Goal: Information Seeking & Learning: Check status

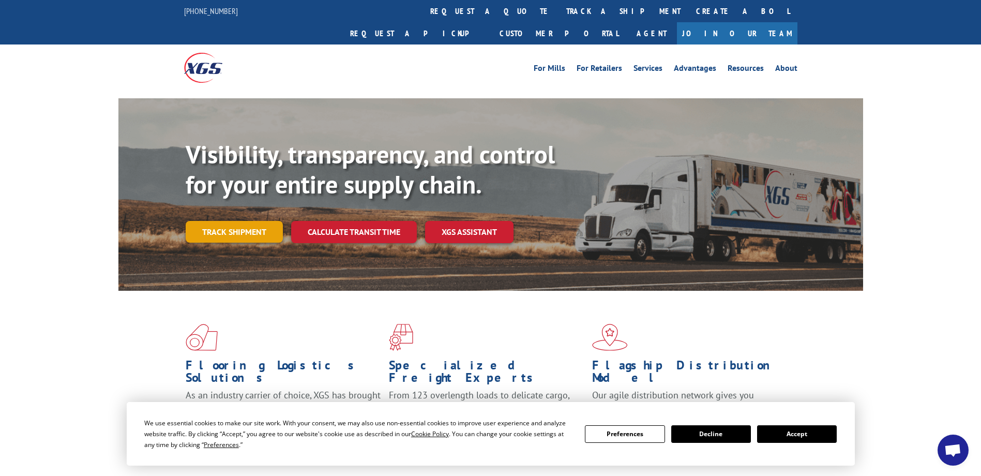
click at [243, 221] on link "Track shipment" at bounding box center [234, 232] width 97 height 22
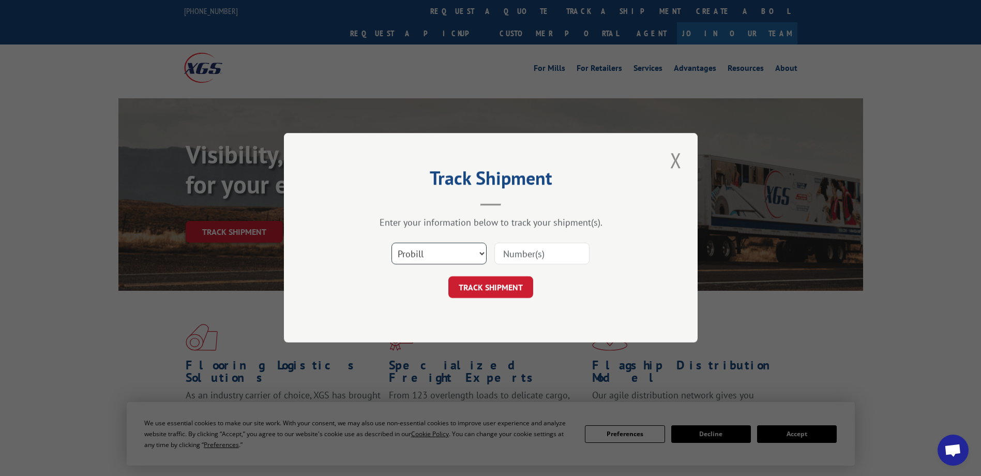
click at [457, 257] on select "Select category... Probill BOL PO" at bounding box center [438, 254] width 95 height 22
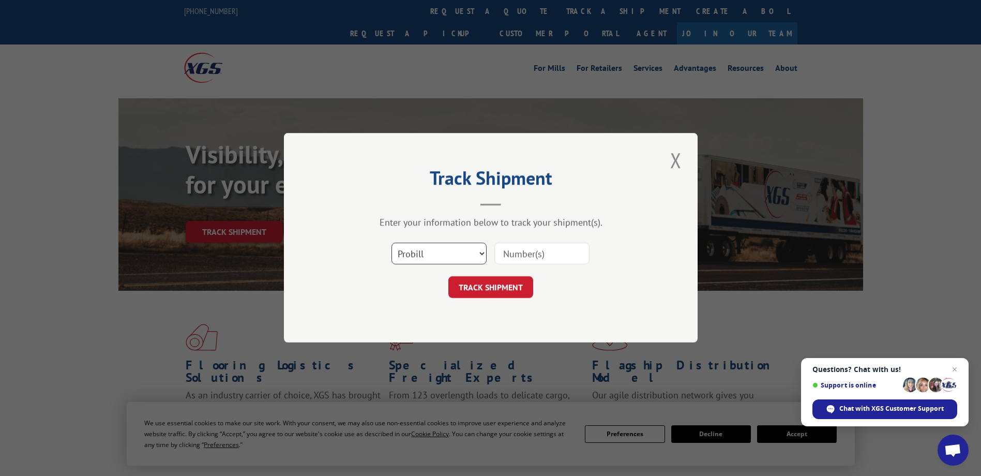
select select "bol"
click at [391, 243] on select "Select category... Probill BOL PO" at bounding box center [438, 254] width 95 height 22
click at [520, 259] on input at bounding box center [541, 254] width 95 height 22
type input "313099"
click button "TRACK SHIPMENT" at bounding box center [490, 288] width 85 height 22
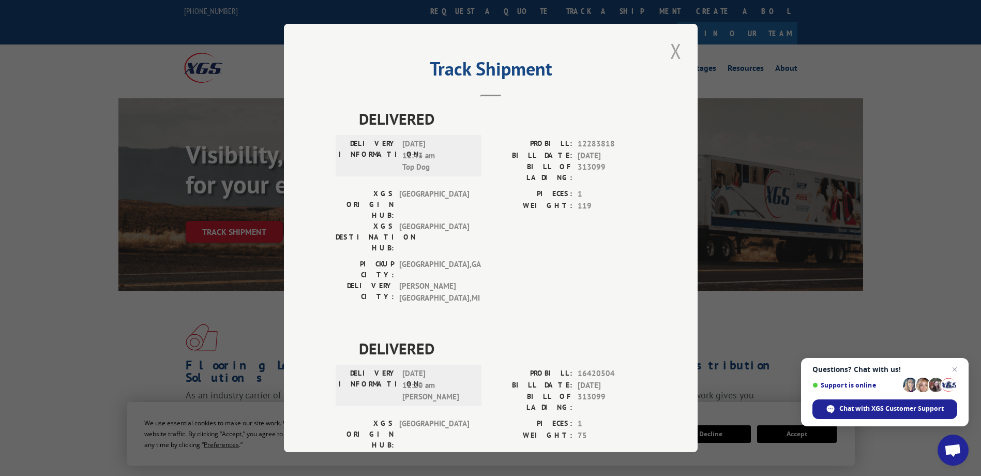
click at [673, 46] on button "Close modal" at bounding box center [676, 51] width 18 height 28
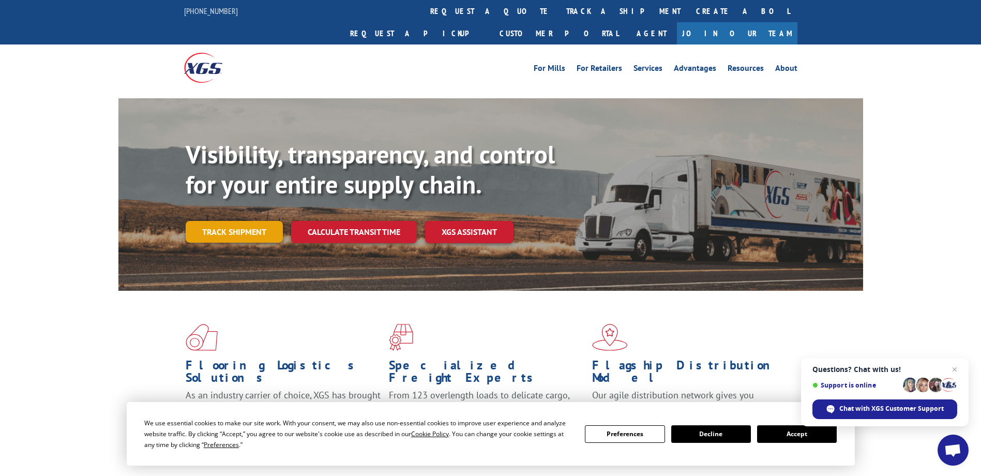
click at [237, 221] on link "Track shipment" at bounding box center [234, 232] width 97 height 22
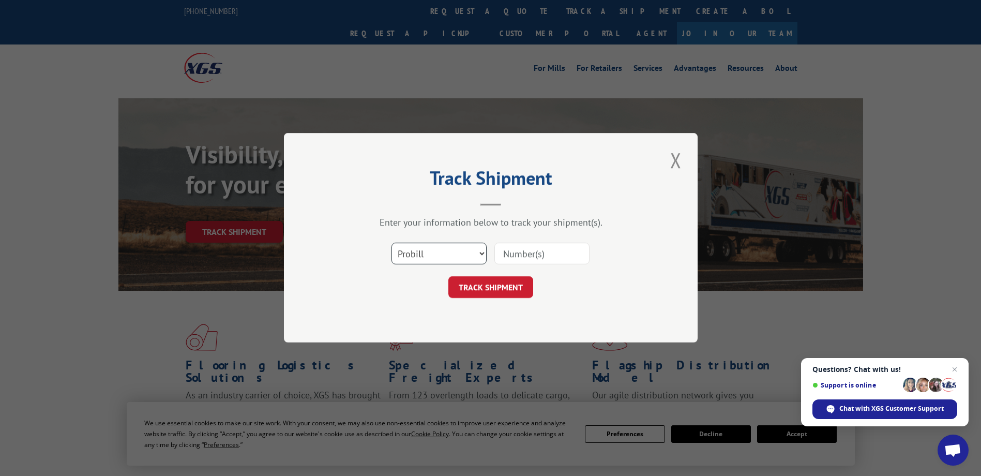
click at [433, 248] on select "Select category... Probill BOL PO" at bounding box center [438, 254] width 95 height 22
click at [523, 252] on input at bounding box center [541, 254] width 95 height 22
type input "17507758"
click button "TRACK SHIPMENT" at bounding box center [490, 288] width 85 height 22
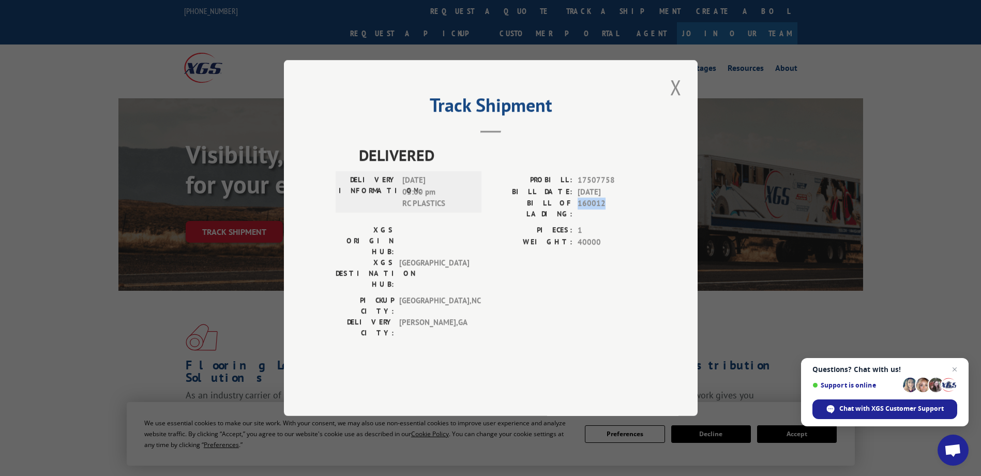
drag, startPoint x: 577, startPoint y: 233, endPoint x: 610, endPoint y: 233, distance: 32.6
click at [610, 219] on div "BILL OF LADING: 160012" at bounding box center [568, 208] width 155 height 22
copy span "160012"
